Goal: Information Seeking & Learning: Learn about a topic

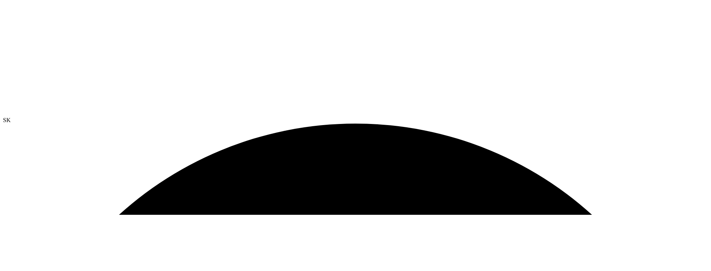
scroll to position [149, 0]
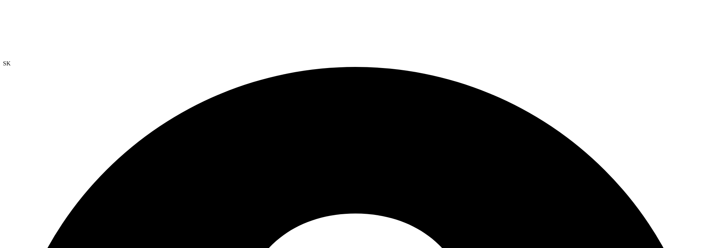
scroll to position [260, 0]
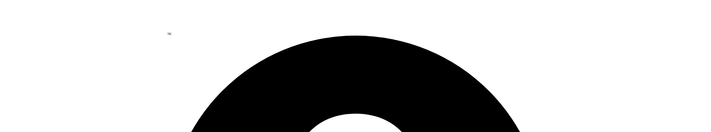
scroll to position [76, 0]
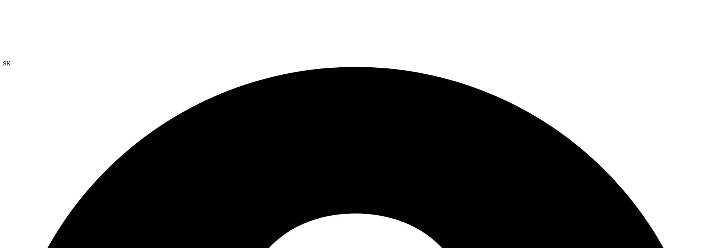
radio input "true"
radio input "false"
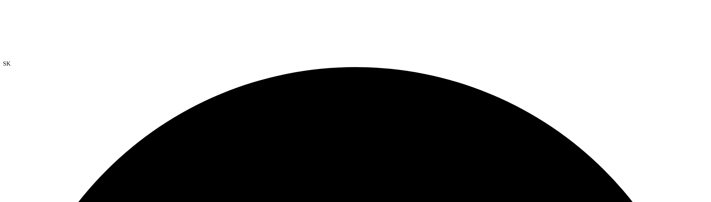
scroll to position [0, 0]
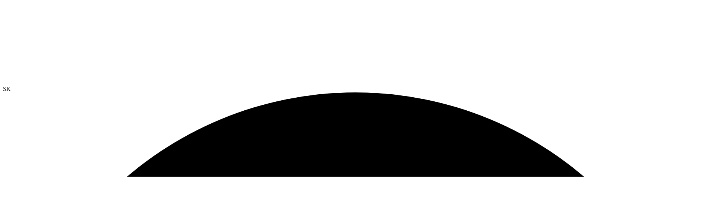
scroll to position [127, 0]
